Goal: Task Accomplishment & Management: Manage account settings

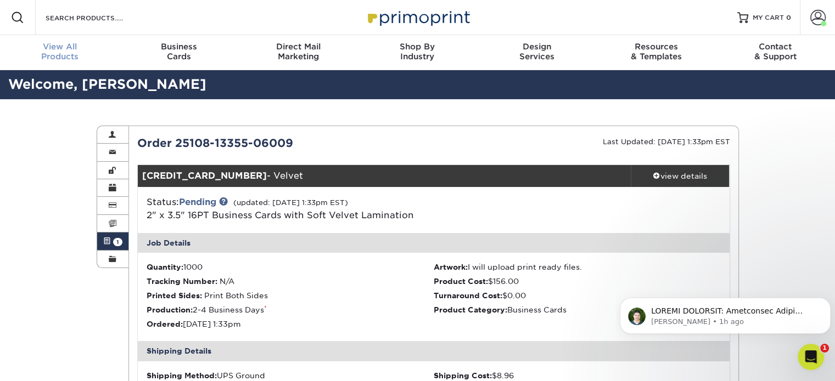
click at [70, 56] on div "View All Products" at bounding box center [59, 52] width 119 height 20
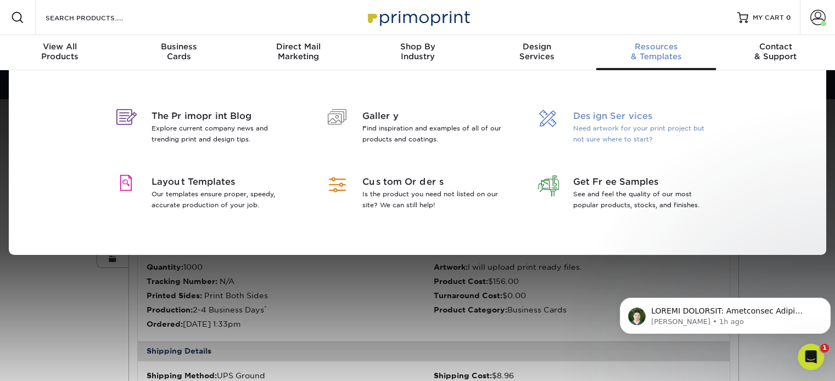
click at [575, 118] on span "Design Services" at bounding box center [644, 116] width 142 height 13
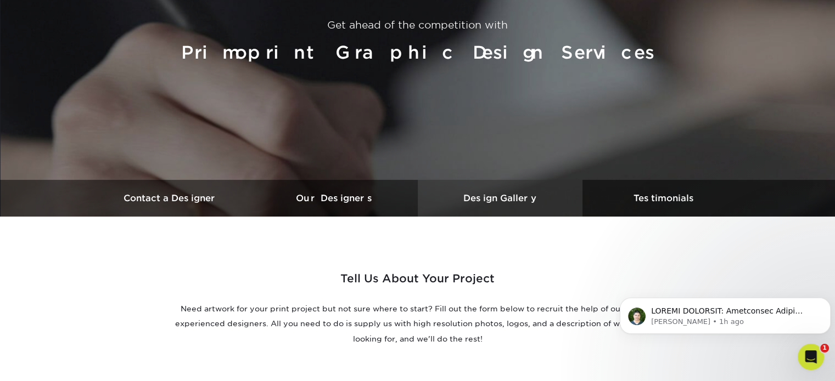
click at [525, 199] on h3 "Design Gallery" at bounding box center [500, 198] width 165 height 10
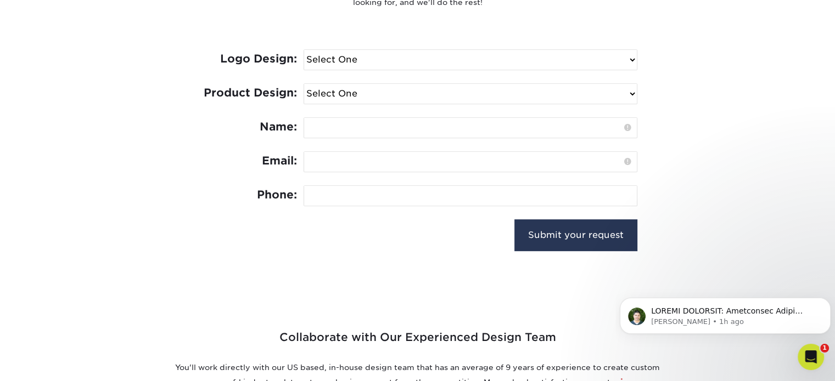
scroll to position [439, 0]
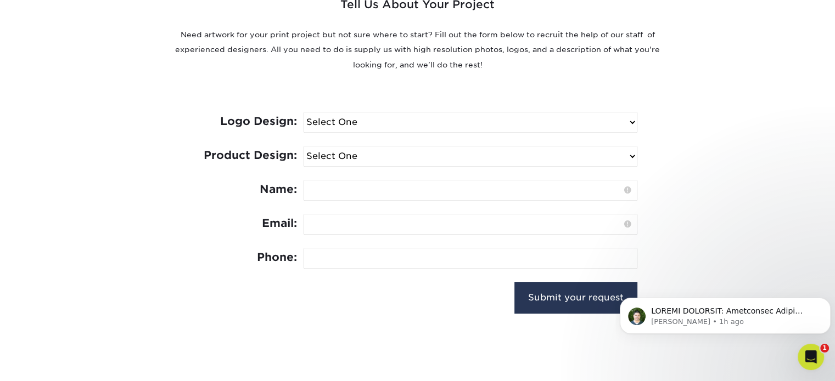
click at [480, 118] on select "Select One I need a logo design: $300 No thank you" at bounding box center [470, 123] width 333 height 20
select select "No Logo"
click at [304, 113] on select "Select One I need a logo design: $300 No thank you" at bounding box center [470, 123] width 333 height 20
click at [469, 153] on select "Select One Logo Design Only Design Edits Banner Design: $50.00 Bookmark Design:…" at bounding box center [470, 157] width 333 height 20
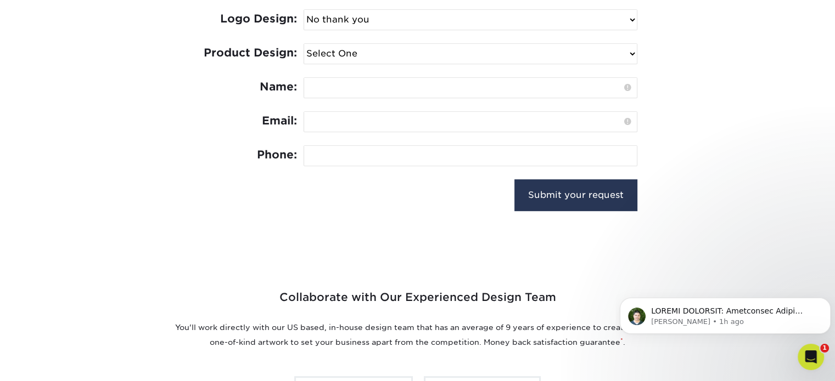
scroll to position [549, 0]
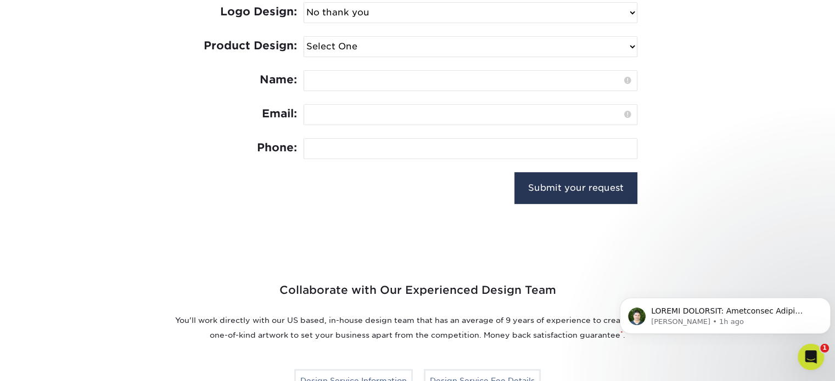
click at [428, 47] on select "Select One Logo Design Only Design Edits Banner Design: $50.00 Bookmark Design:…" at bounding box center [470, 47] width 333 height 20
click at [723, 124] on div "Tell Us About Your Project Need artwork for your print project but not sure whe…" at bounding box center [417, 31] width 659 height 396
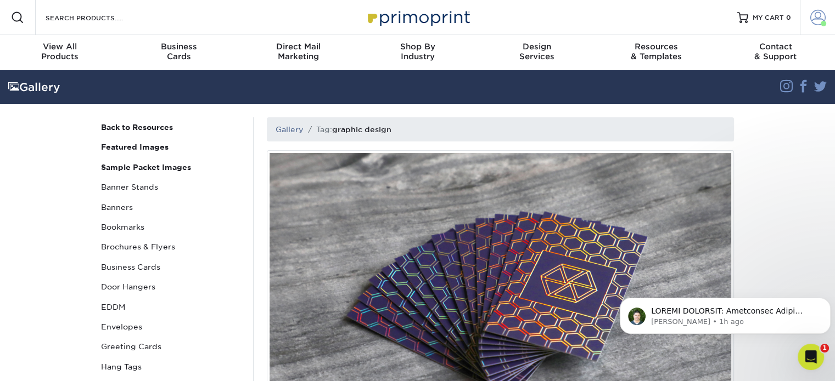
click at [813, 15] on span at bounding box center [817, 17] width 15 height 15
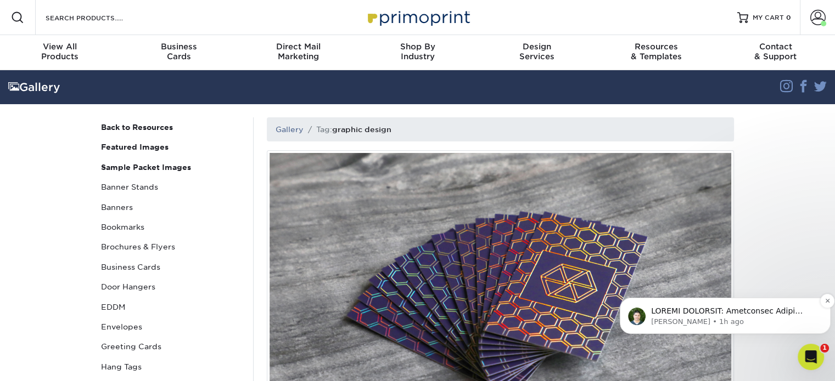
click at [723, 321] on p "[PERSON_NAME] • 1h ago" at bounding box center [734, 322] width 166 height 10
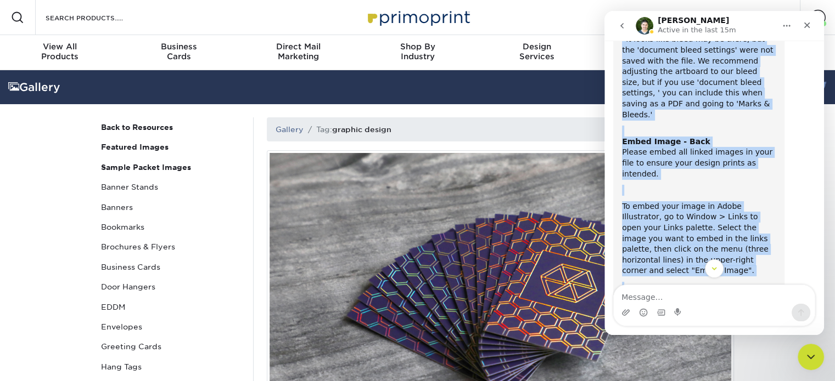
scroll to position [454, 0]
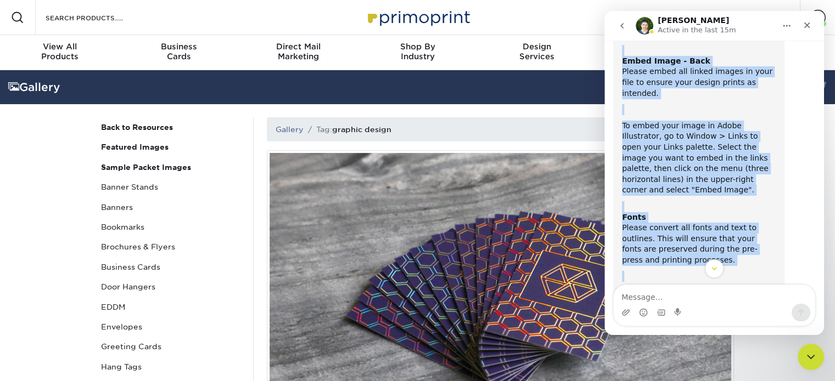
drag, startPoint x: 619, startPoint y: 112, endPoint x: 715, endPoint y: 216, distance: 141.8
click at [715, 216] on div "ACTION REQUIRED: Primoprint Order 25108-13355-06009 Thank you for placing your …" at bounding box center [698, 43] width 171 height 846
copy div "Thank you for placing your order with Primoprint. During our pre-flight inspect…"
